Goal: Task Accomplishment & Management: Manage account settings

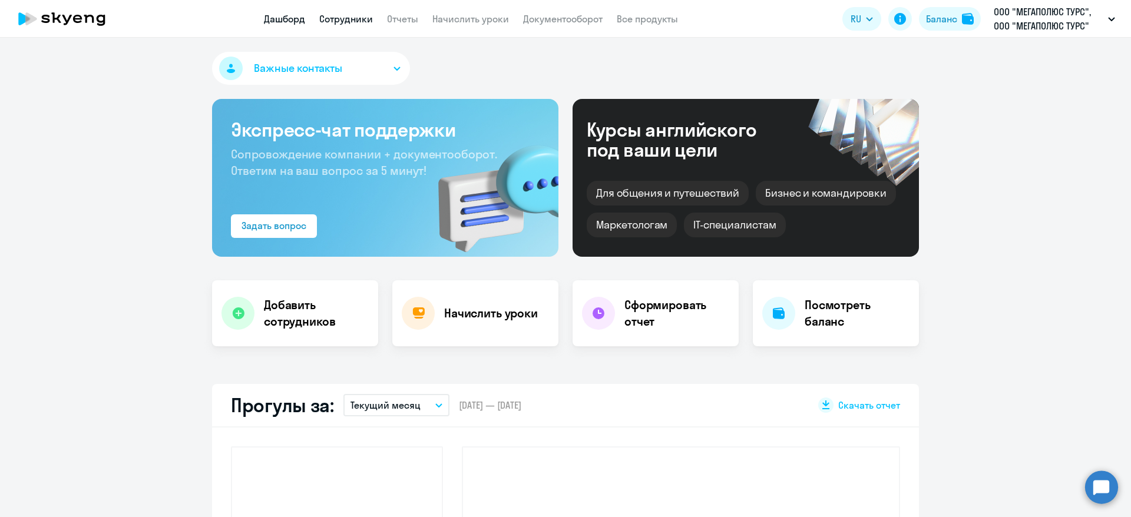
click at [354, 15] on link "Сотрудники" at bounding box center [346, 19] width 54 height 12
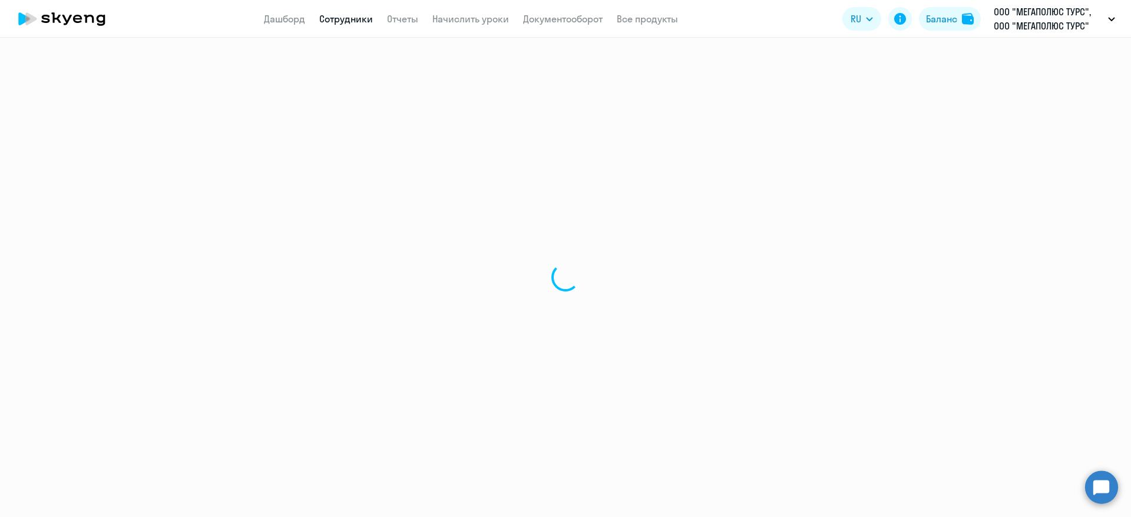
select select "30"
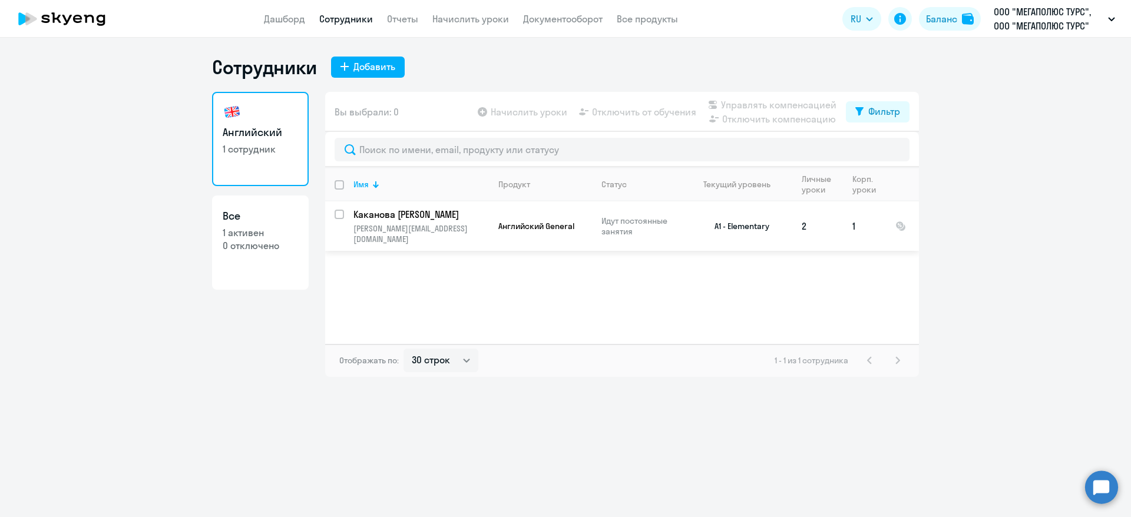
click at [339, 213] on input "select row 38925257" at bounding box center [347, 222] width 24 height 24
checkbox input "true"
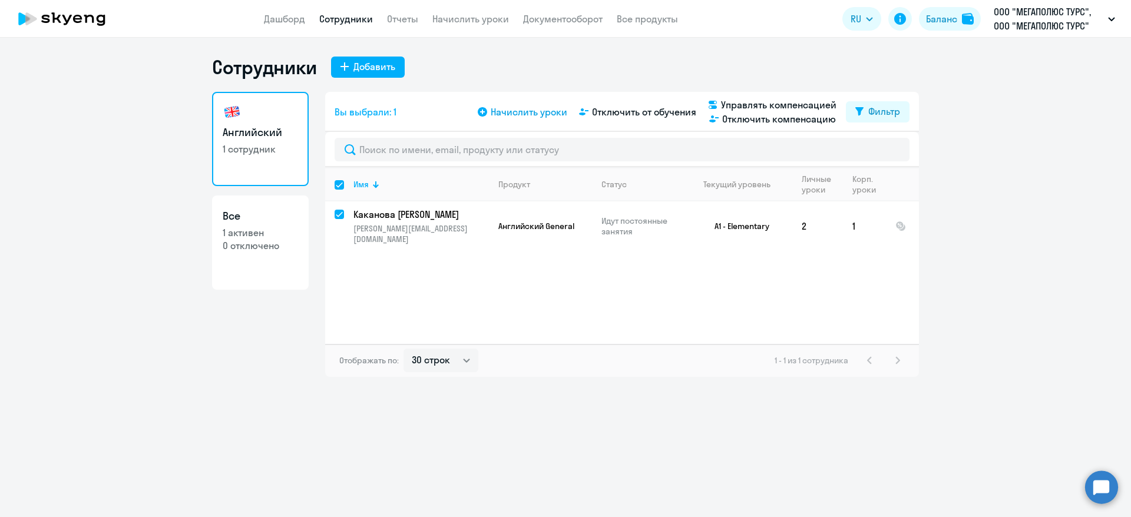
click at [517, 115] on span "Начислить уроки" at bounding box center [529, 112] width 77 height 14
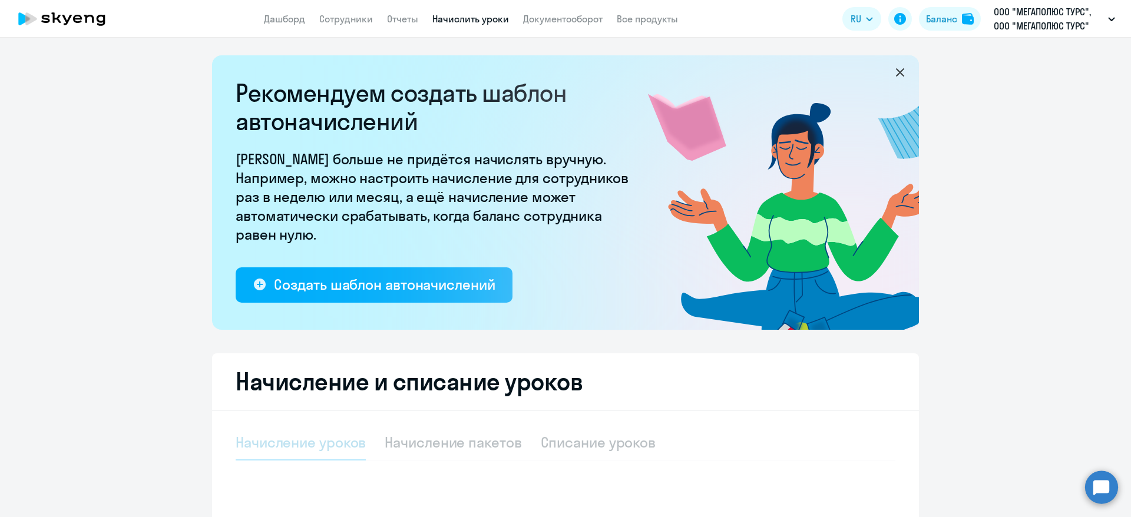
select select "10"
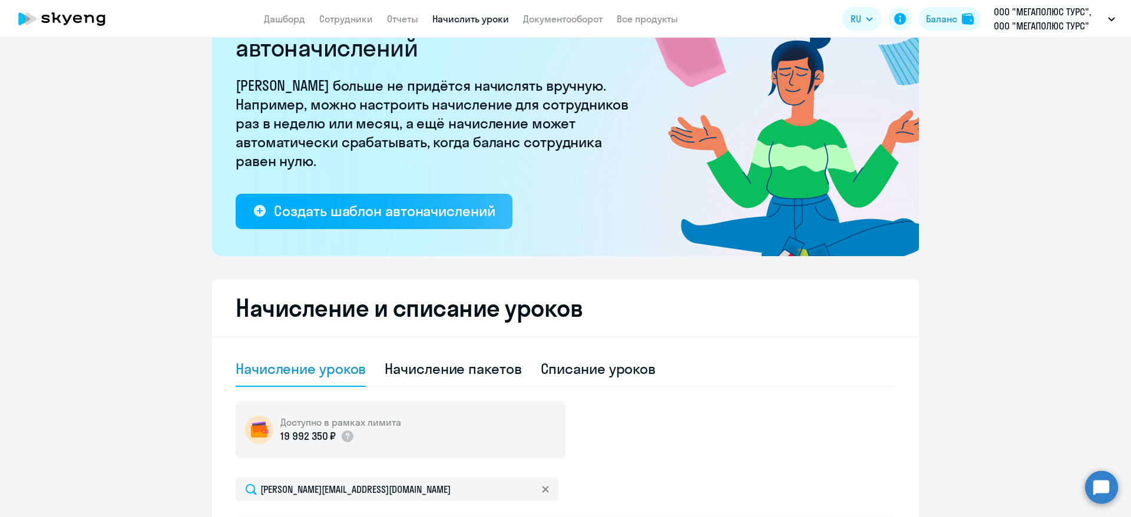
scroll to position [349, 0]
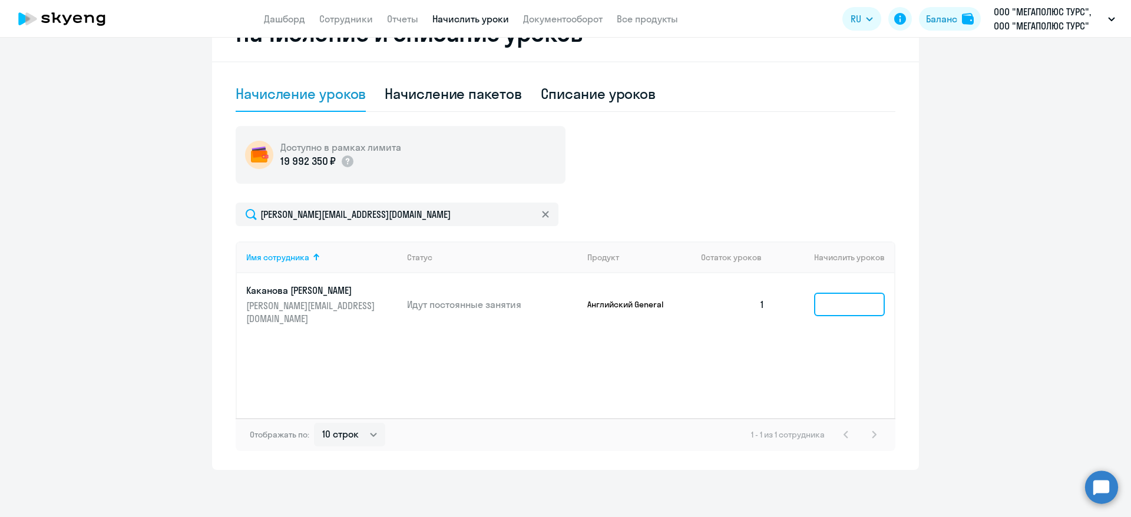
click at [858, 310] on input at bounding box center [849, 305] width 71 height 24
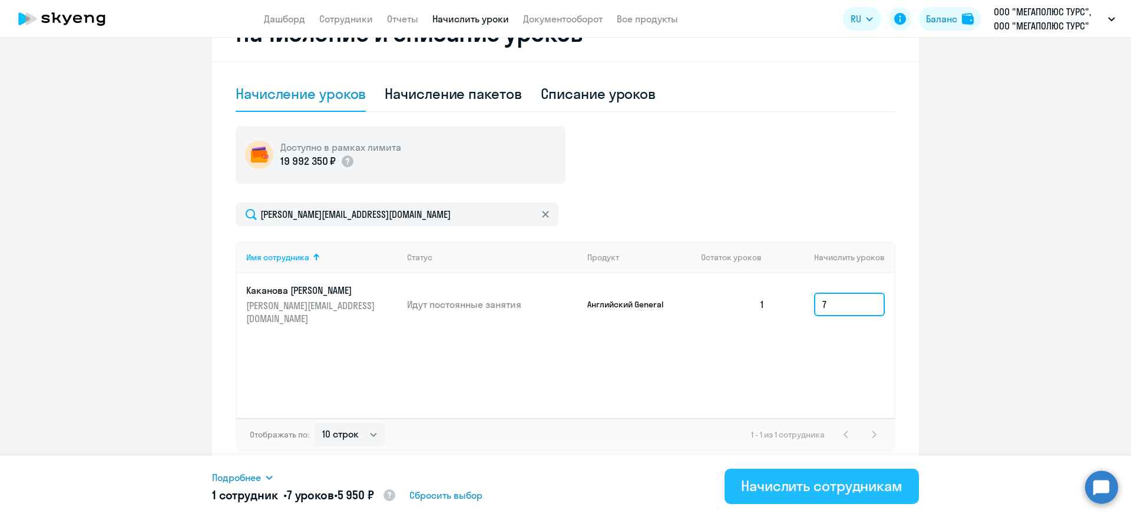
type input "7"
click at [807, 481] on div "Начислить сотрудникам" at bounding box center [821, 486] width 161 height 19
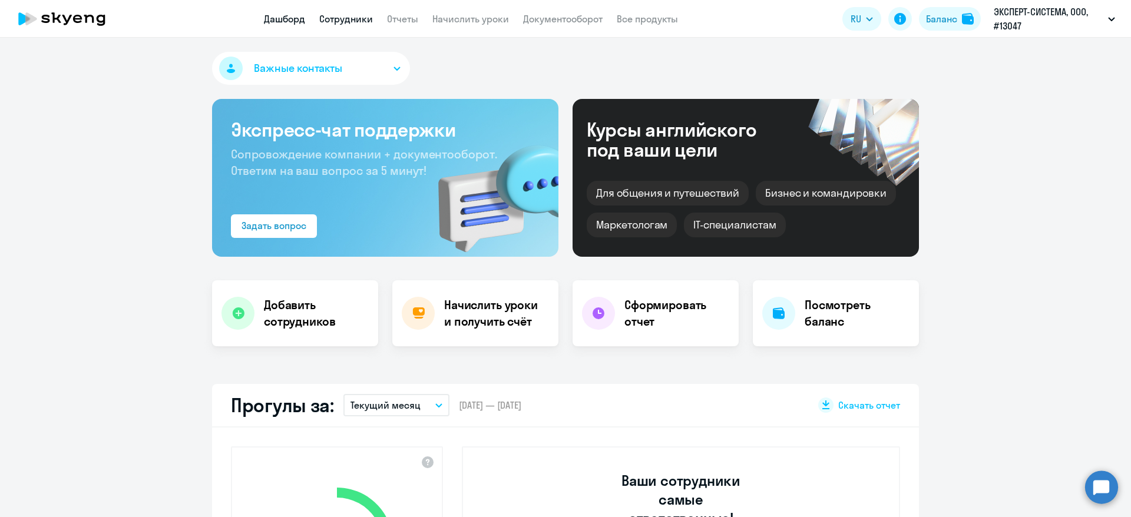
click at [347, 22] on link "Сотрудники" at bounding box center [346, 19] width 54 height 12
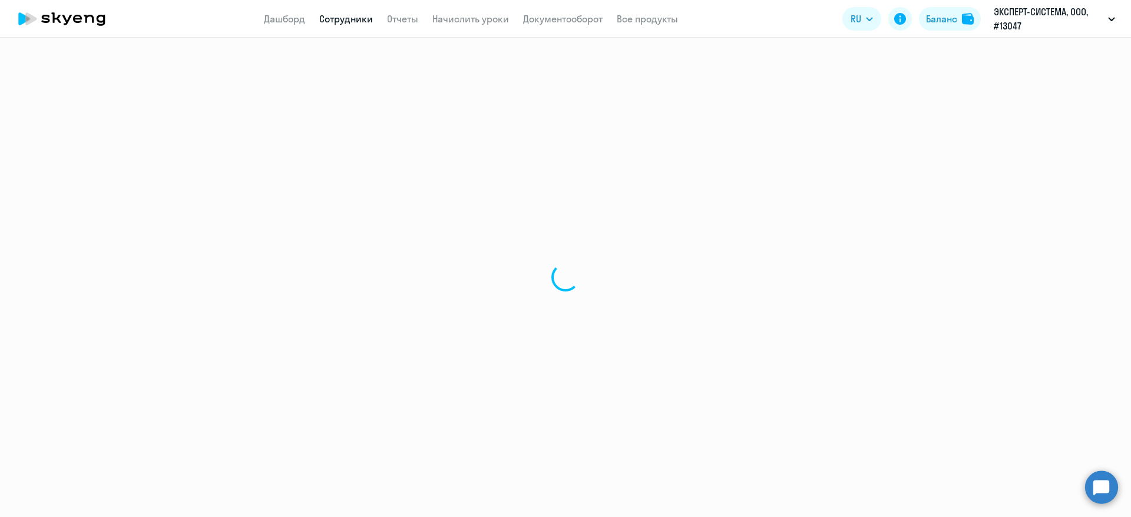
select select "30"
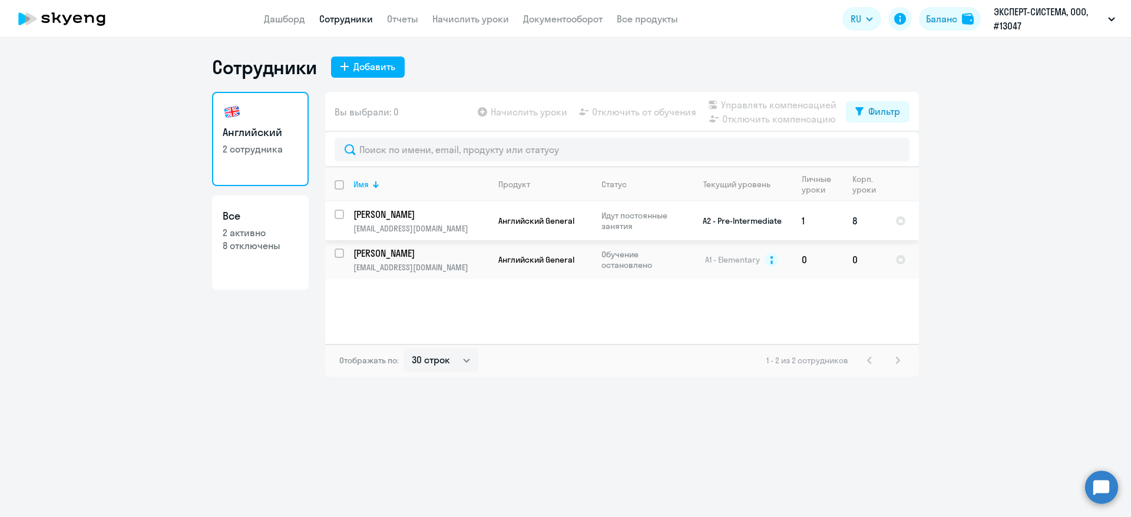
click at [411, 213] on p "[PERSON_NAME]" at bounding box center [419, 214] width 133 height 13
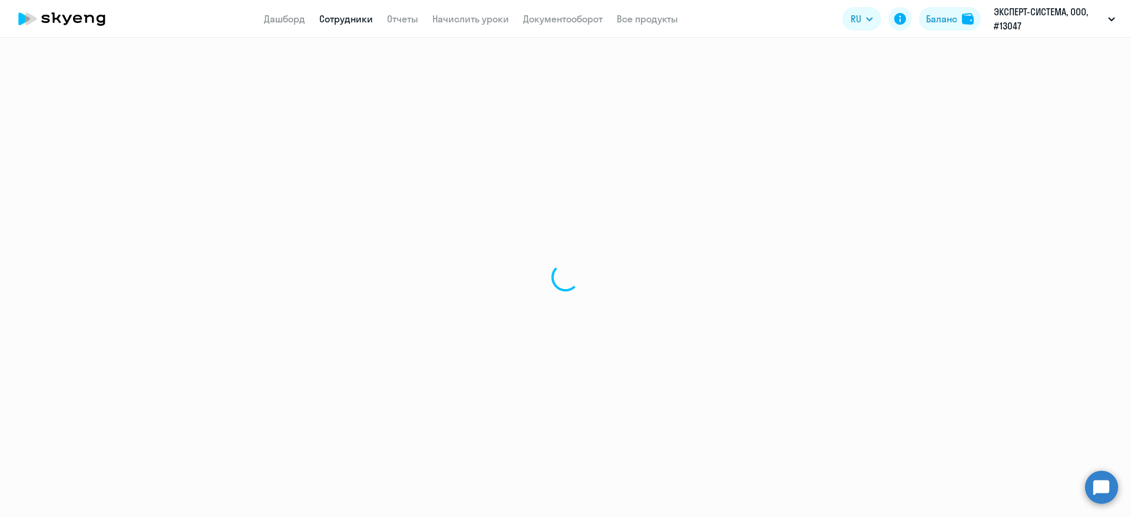
select select "english"
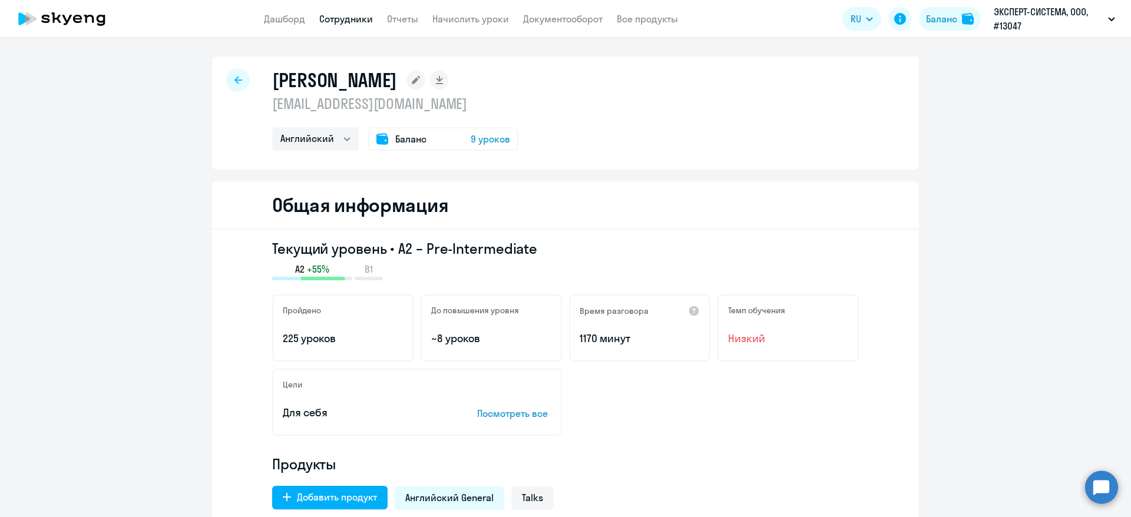
click at [350, 19] on link "Сотрудники" at bounding box center [346, 19] width 54 height 12
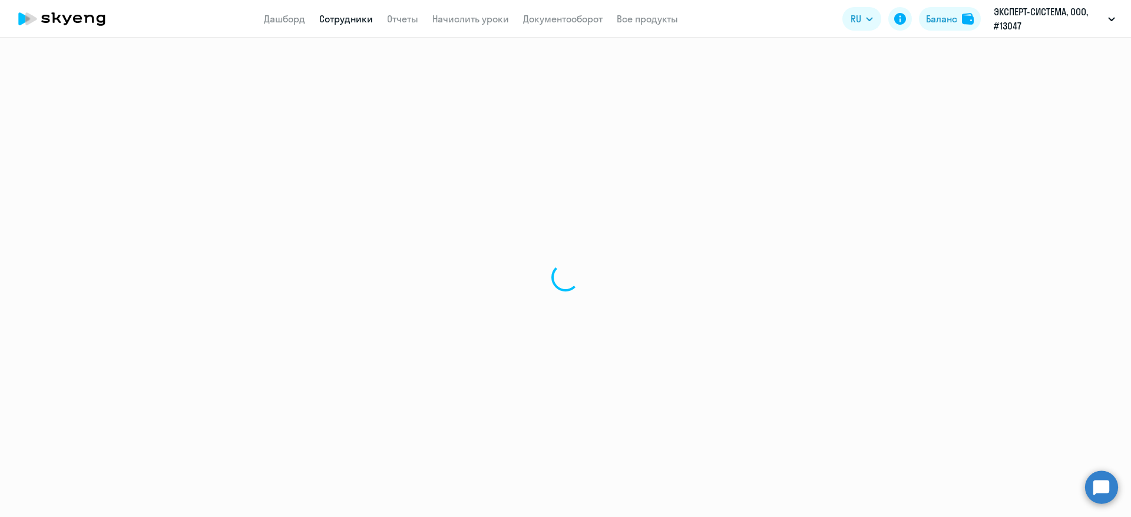
select select "30"
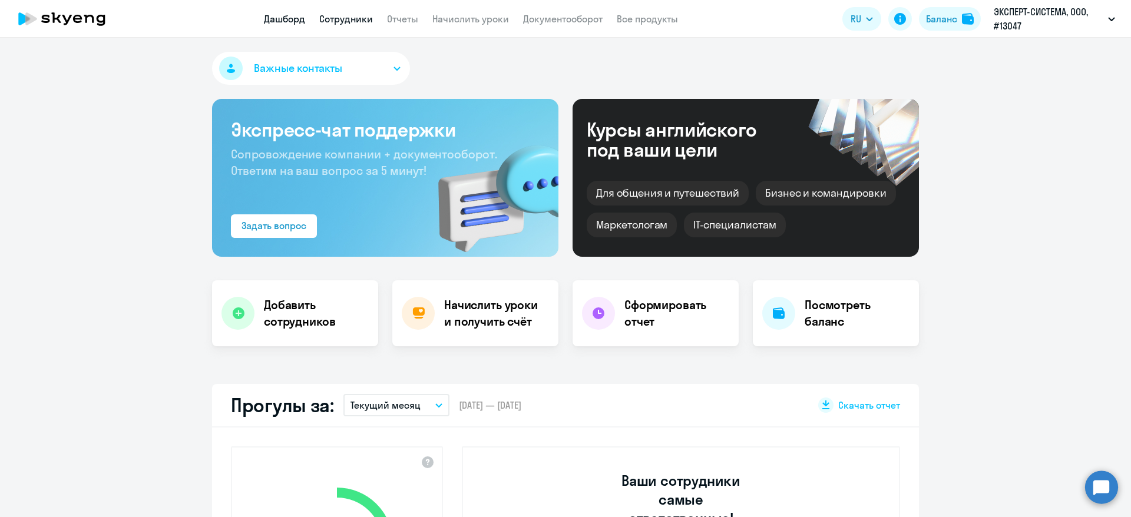
click at [335, 15] on link "Сотрудники" at bounding box center [346, 19] width 54 height 12
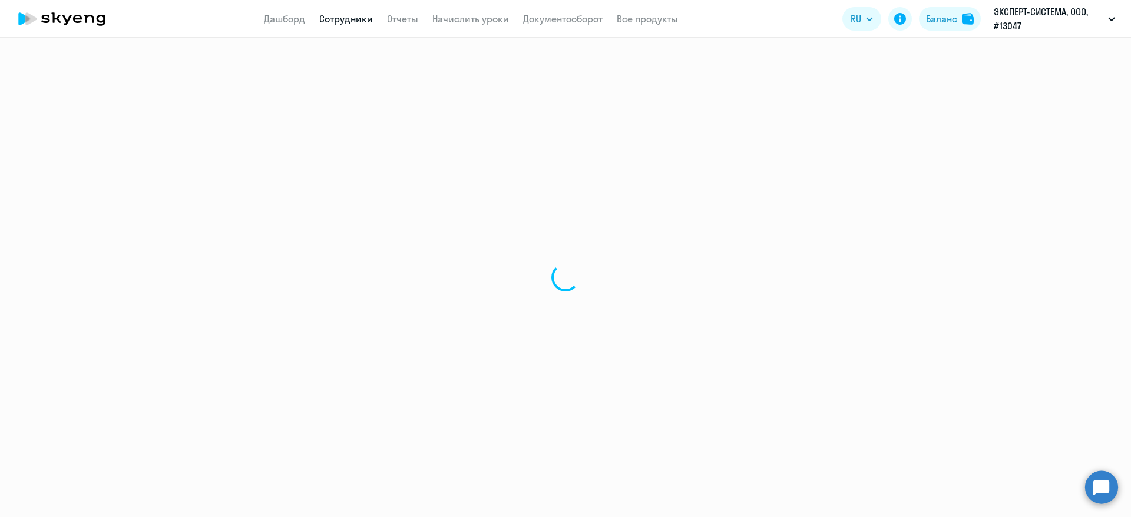
select select "30"
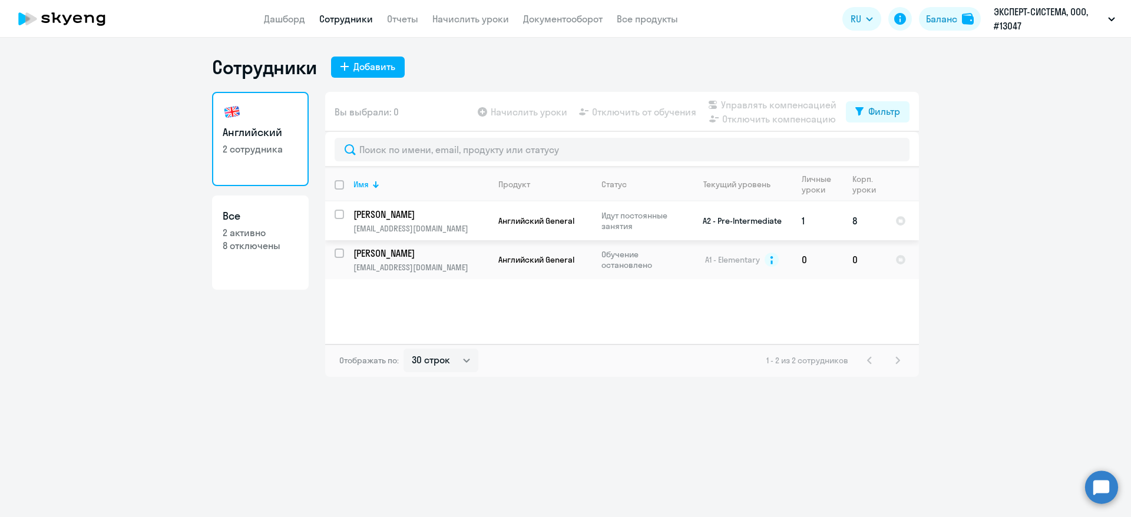
click at [412, 211] on p "[PERSON_NAME]" at bounding box center [419, 214] width 133 height 13
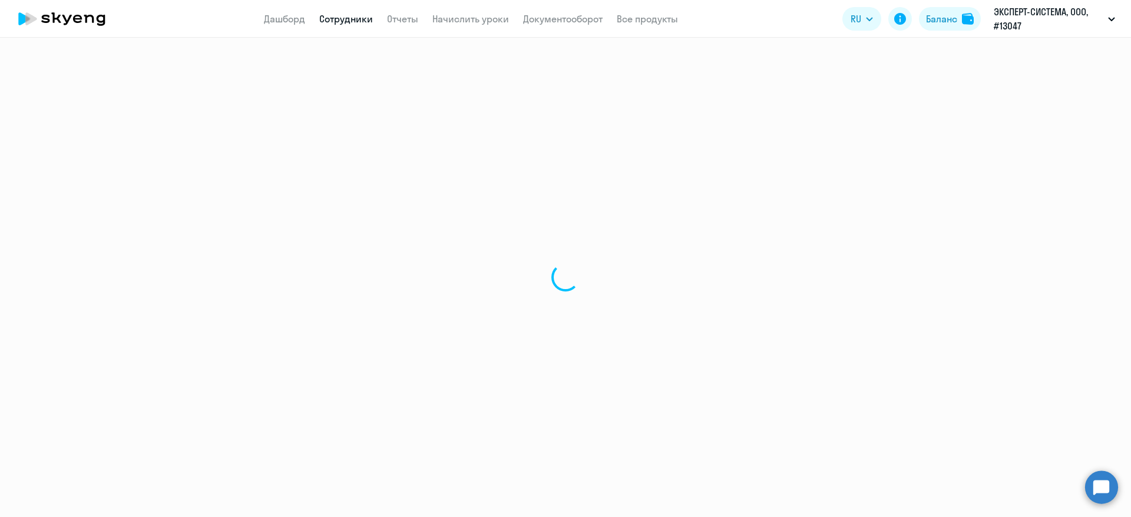
select select "english"
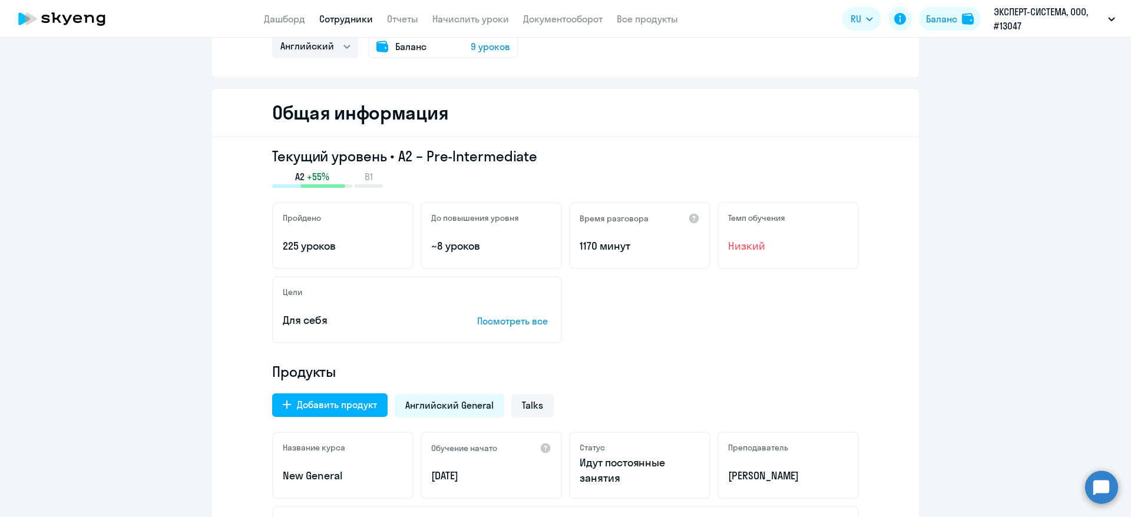
scroll to position [177, 0]
